Goal: Task Accomplishment & Management: Manage account settings

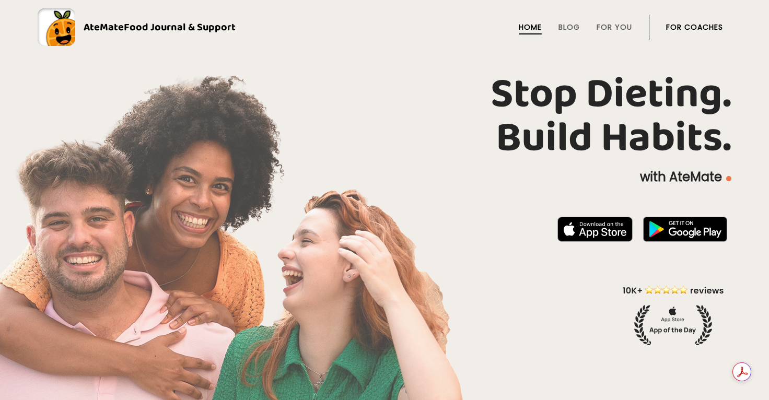
click at [685, 30] on link "For Coaches" at bounding box center [694, 27] width 57 height 8
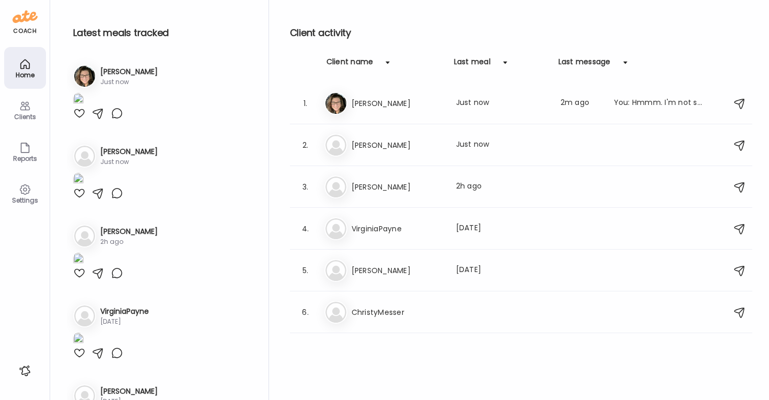
click at [26, 110] on icon at bounding box center [25, 106] width 13 height 13
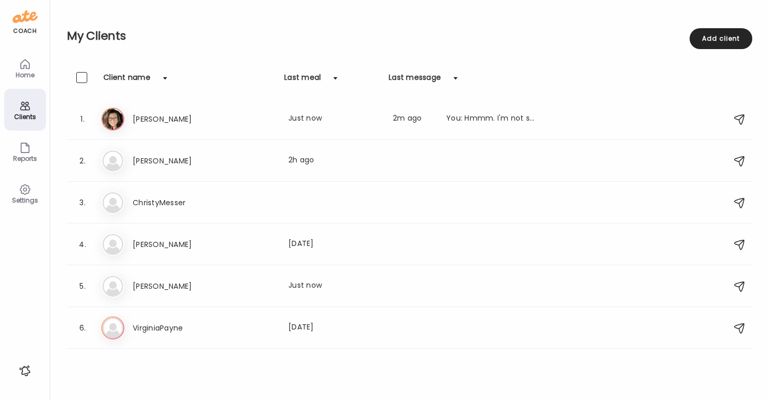
click at [30, 193] on icon at bounding box center [25, 189] width 13 height 13
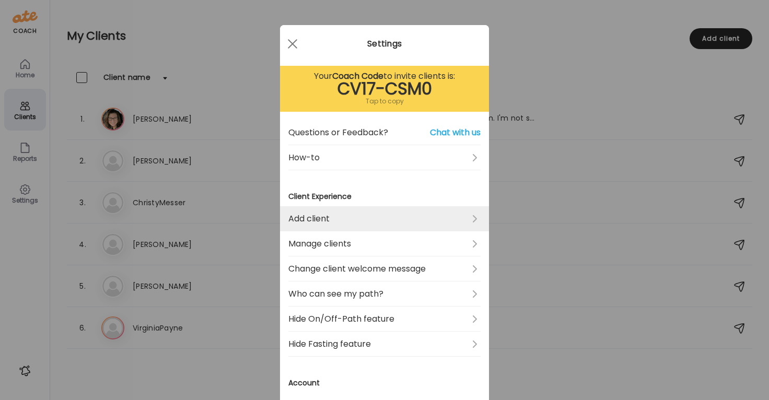
click at [344, 216] on link "Add client" at bounding box center [384, 218] width 192 height 25
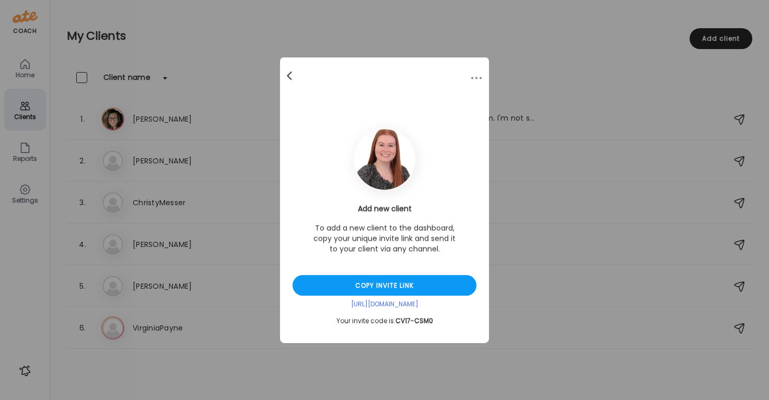
click at [290, 75] on div at bounding box center [290, 76] width 21 height 21
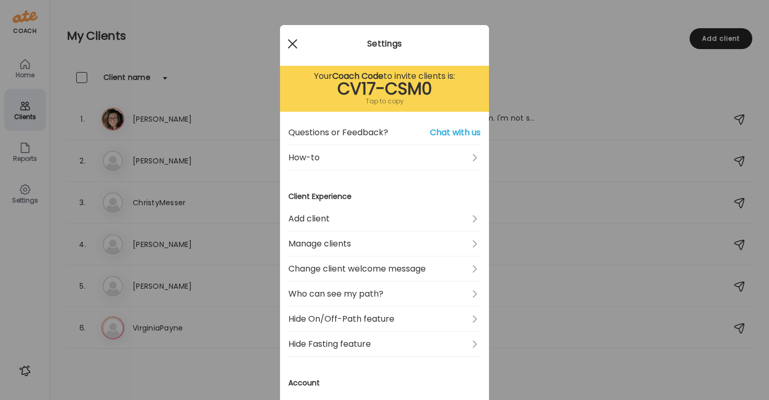
click at [292, 49] on div at bounding box center [292, 43] width 21 height 21
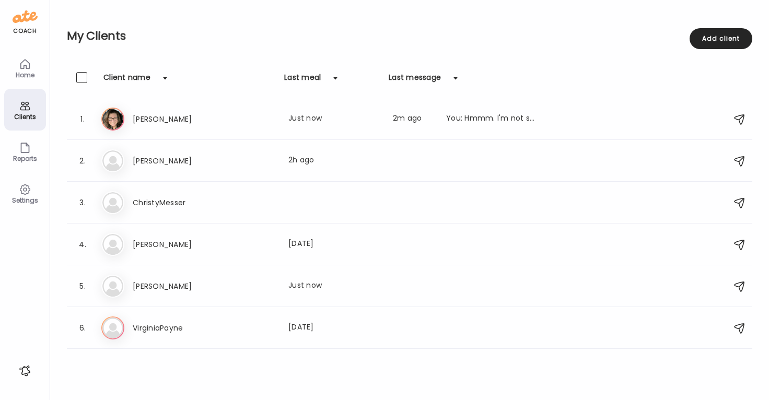
click at [27, 110] on icon at bounding box center [25, 106] width 10 height 9
click at [26, 113] on div "Clients" at bounding box center [25, 116] width 38 height 7
click at [17, 198] on div "Settings" at bounding box center [25, 200] width 38 height 7
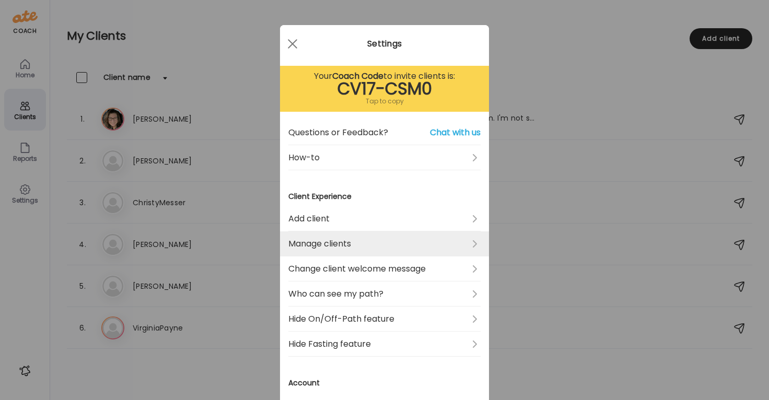
click at [354, 239] on link "Manage clients" at bounding box center [384, 243] width 192 height 25
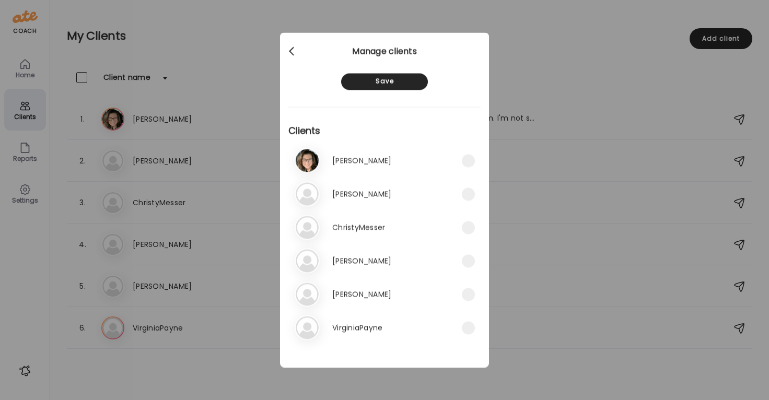
click at [293, 52] on div at bounding box center [292, 51] width 21 height 21
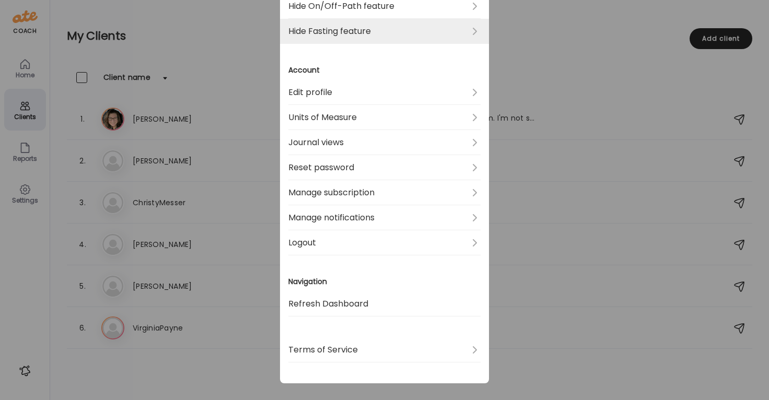
scroll to position [321, 0]
